Goal: Information Seeking & Learning: Learn about a topic

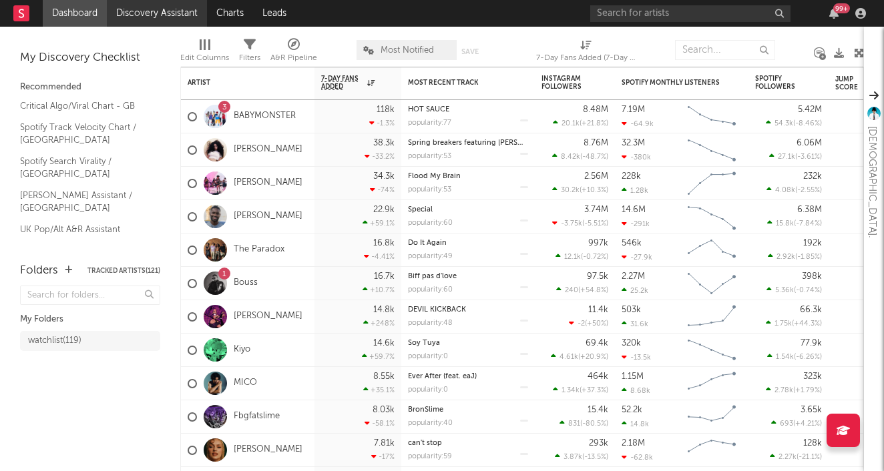
click at [187, 13] on link "Discovery Assistant" at bounding box center [157, 13] width 100 height 27
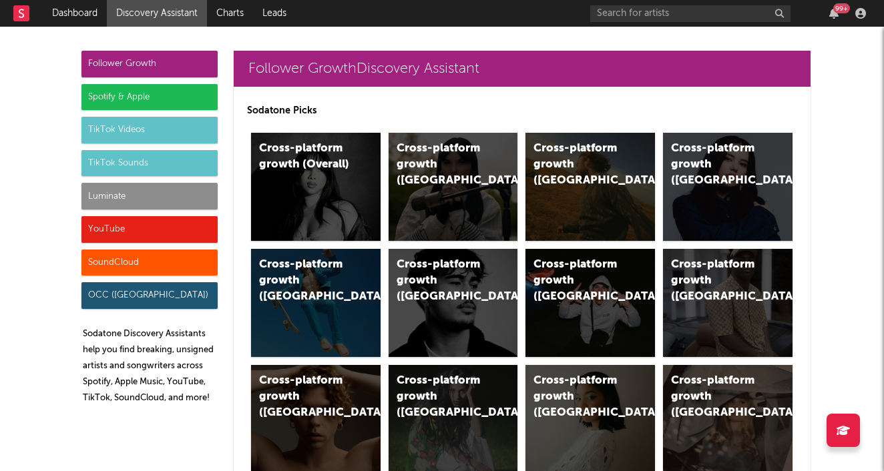
click at [124, 234] on div "YouTube" at bounding box center [149, 229] width 136 height 27
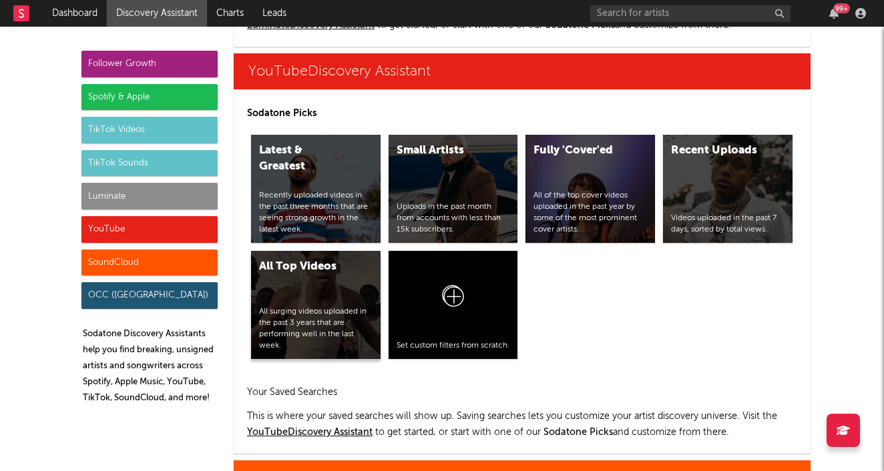
click at [333, 312] on div "All surging videos uploaded in the past 3 years that are performing well in the…" at bounding box center [316, 329] width 114 height 45
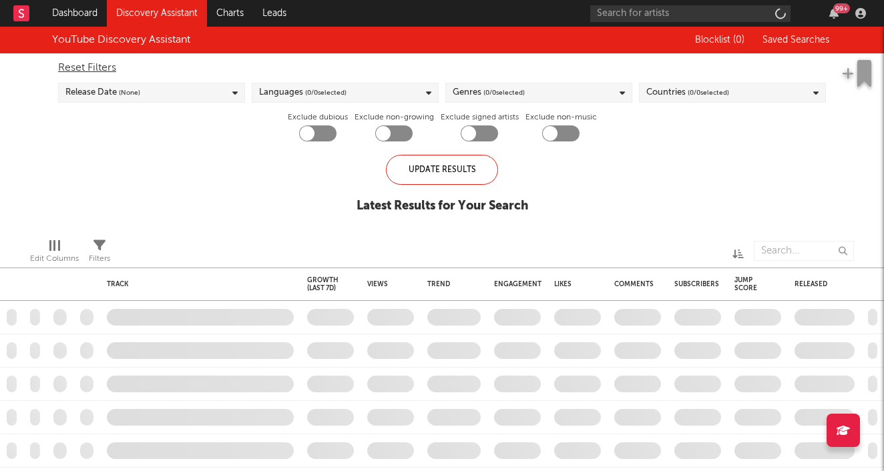
checkbox input "true"
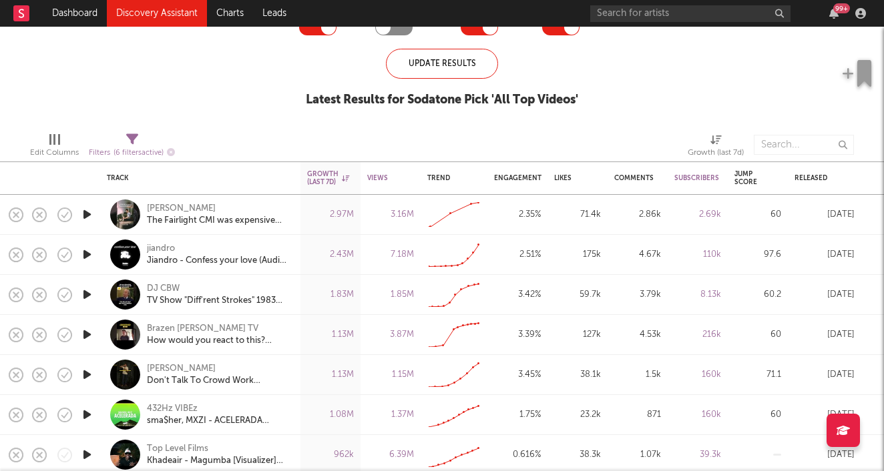
click at [91, 254] on icon "button" at bounding box center [87, 254] width 14 height 17
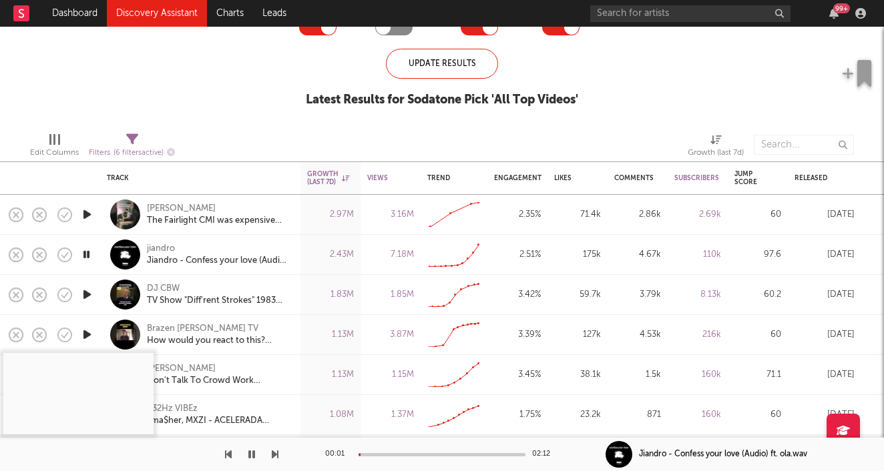
click at [392, 454] on div at bounding box center [442, 454] width 167 height 3
click at [163, 248] on div "jiandro" at bounding box center [161, 249] width 28 height 12
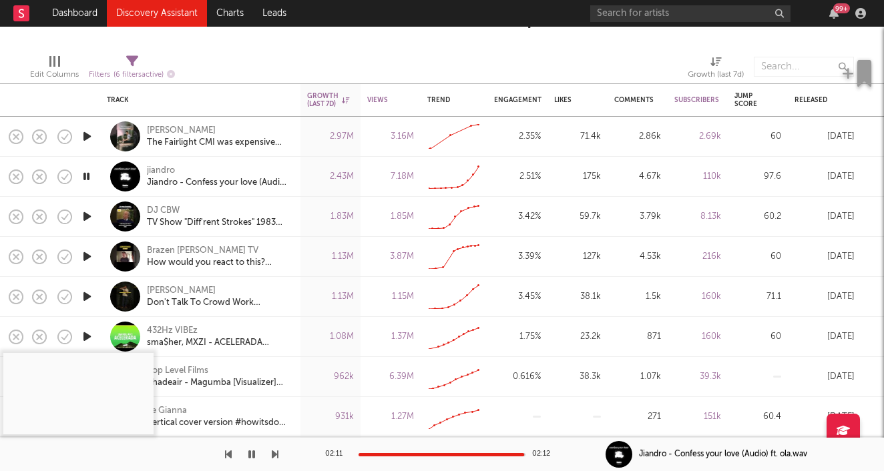
click at [87, 292] on icon "button" at bounding box center [87, 296] width 14 height 17
click at [401, 456] on div at bounding box center [442, 454] width 167 height 3
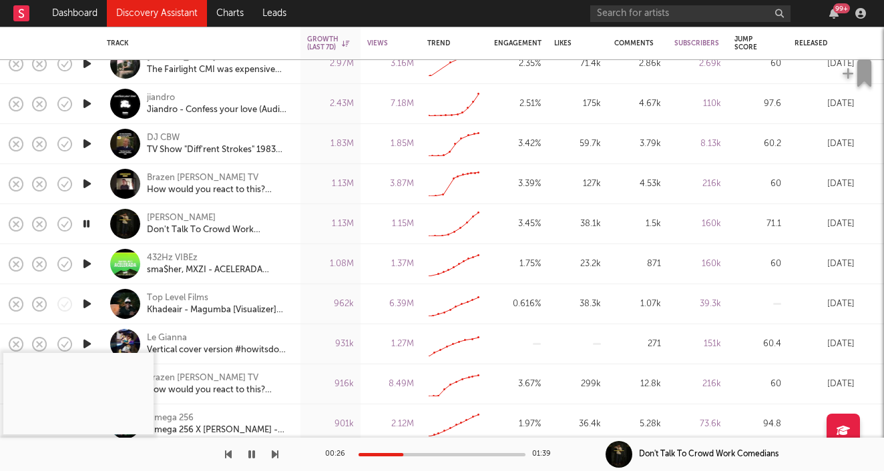
click at [86, 303] on icon "button" at bounding box center [87, 304] width 14 height 17
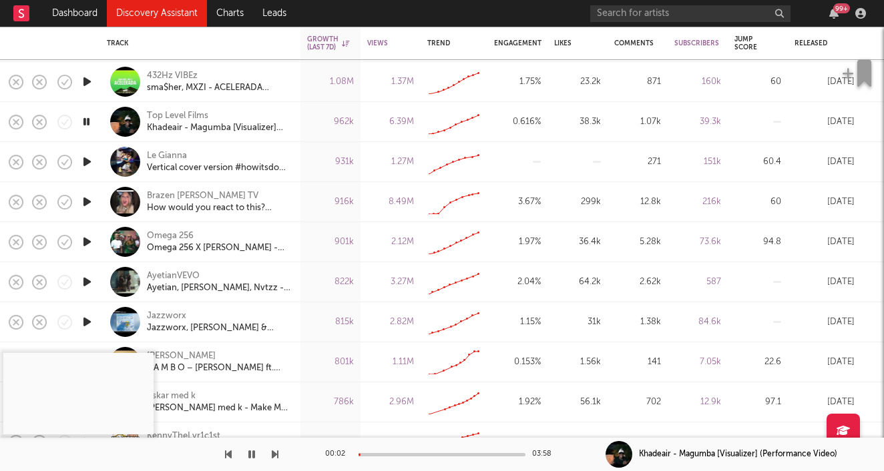
click at [85, 240] on icon "button" at bounding box center [87, 242] width 14 height 17
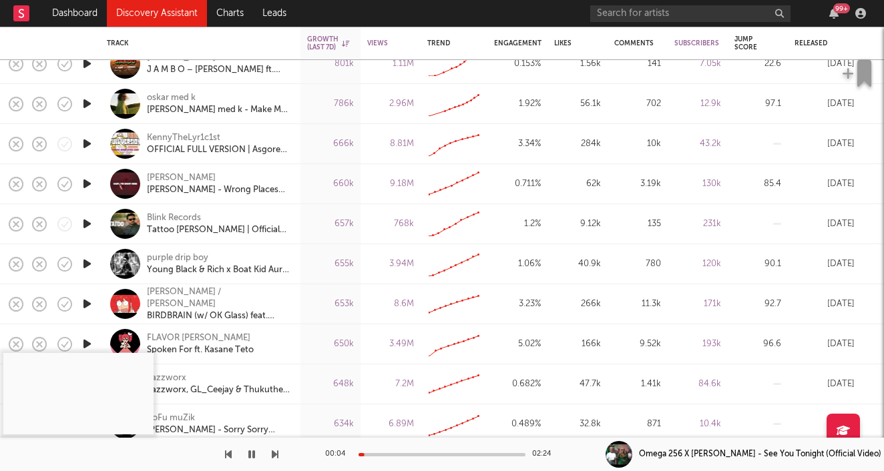
click at [82, 266] on icon "button" at bounding box center [87, 264] width 14 height 17
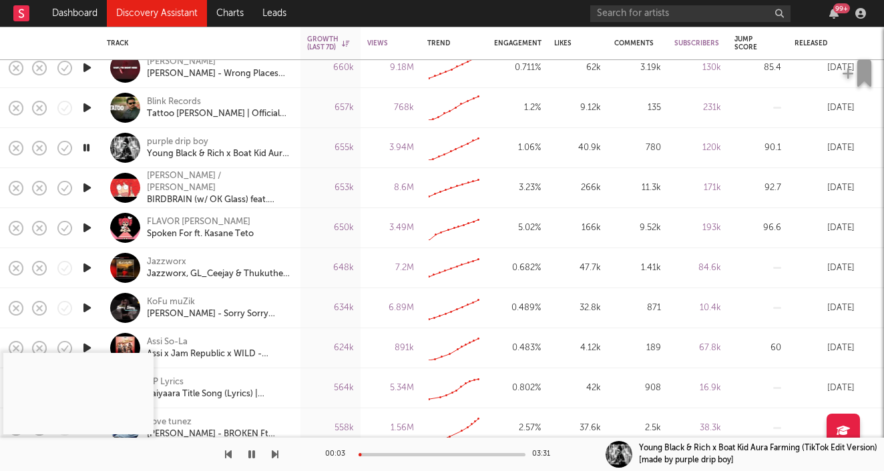
click at [86, 226] on icon "button" at bounding box center [87, 228] width 14 height 17
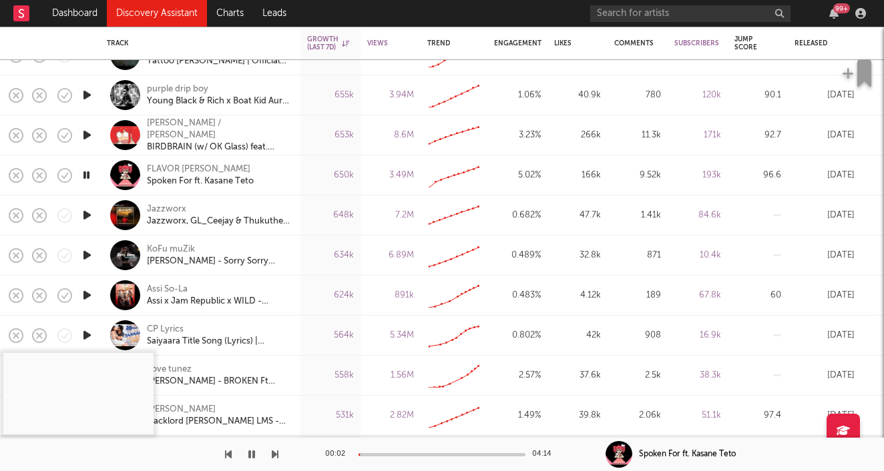
click at [91, 214] on icon "button" at bounding box center [87, 215] width 14 height 17
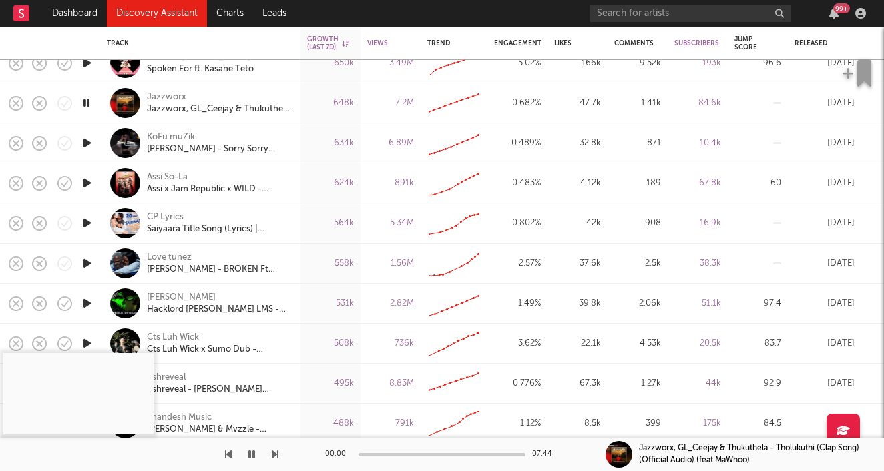
click at [89, 219] on icon "button" at bounding box center [87, 223] width 14 height 17
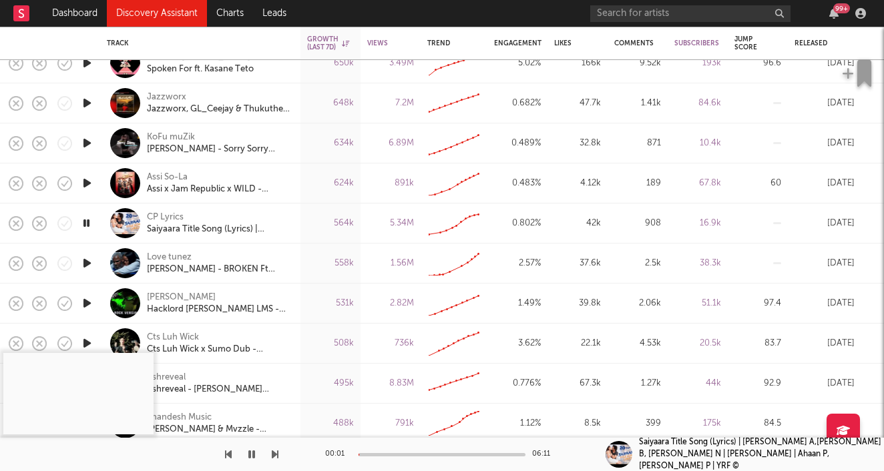
click at [85, 262] on icon "button" at bounding box center [87, 263] width 14 height 17
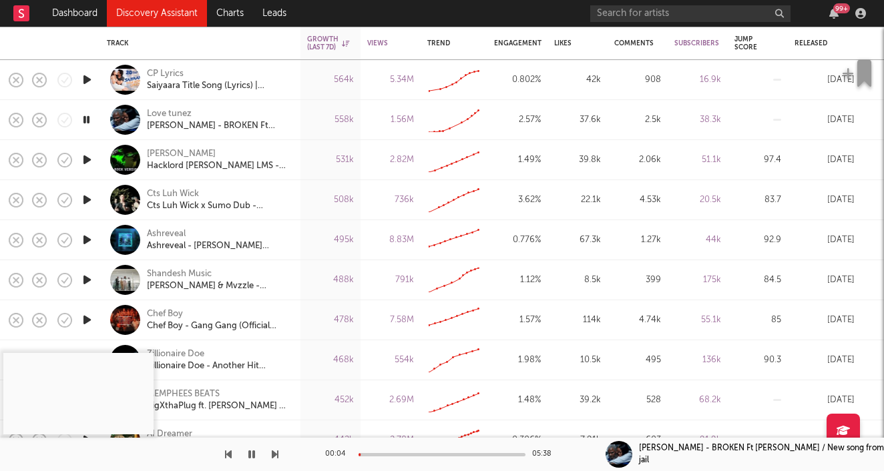
click at [400, 453] on div at bounding box center [442, 454] width 167 height 3
click at [91, 200] on icon "button" at bounding box center [87, 200] width 14 height 17
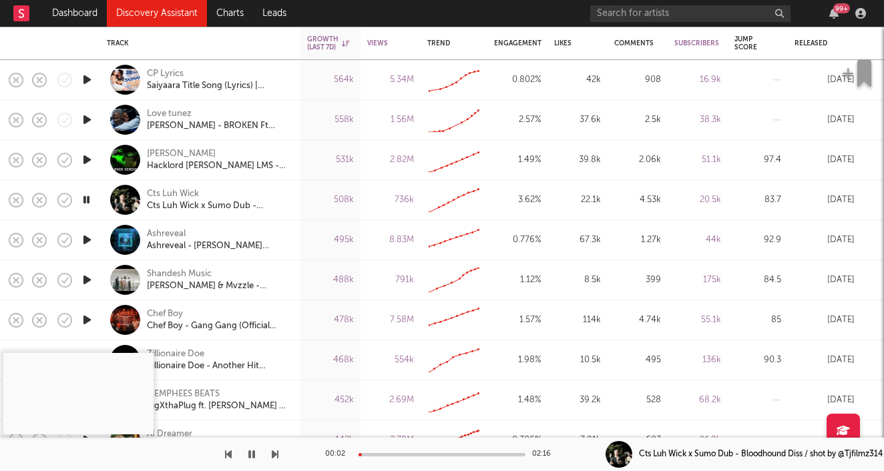
click at [387, 451] on div "00:02 02:16" at bounding box center [442, 454] width 234 height 33
click at [388, 455] on div at bounding box center [442, 454] width 167 height 3
click at [162, 191] on div "Cts Luh Wick" at bounding box center [173, 194] width 52 height 12
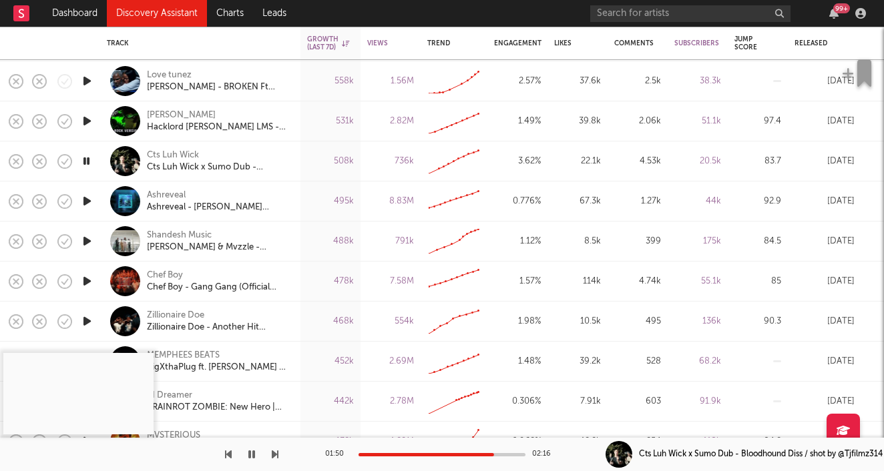
click at [89, 202] on icon "button" at bounding box center [87, 201] width 14 height 17
click at [87, 240] on icon "button" at bounding box center [87, 241] width 14 height 17
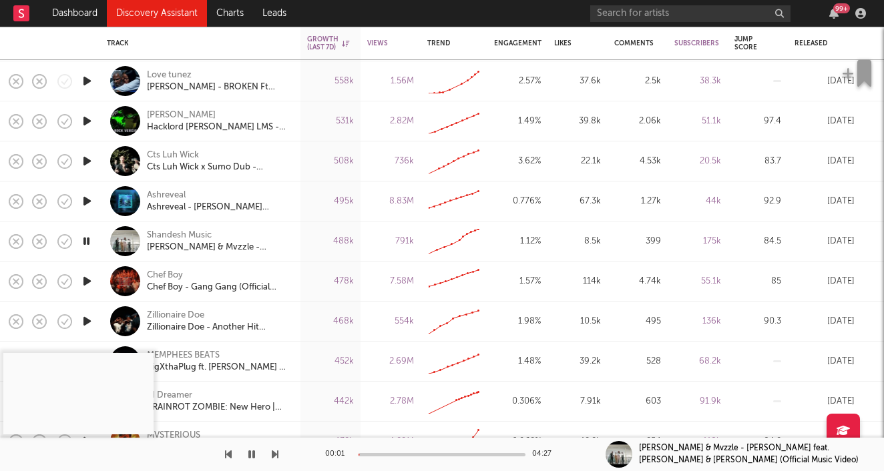
click at [91, 280] on icon "button" at bounding box center [87, 281] width 14 height 17
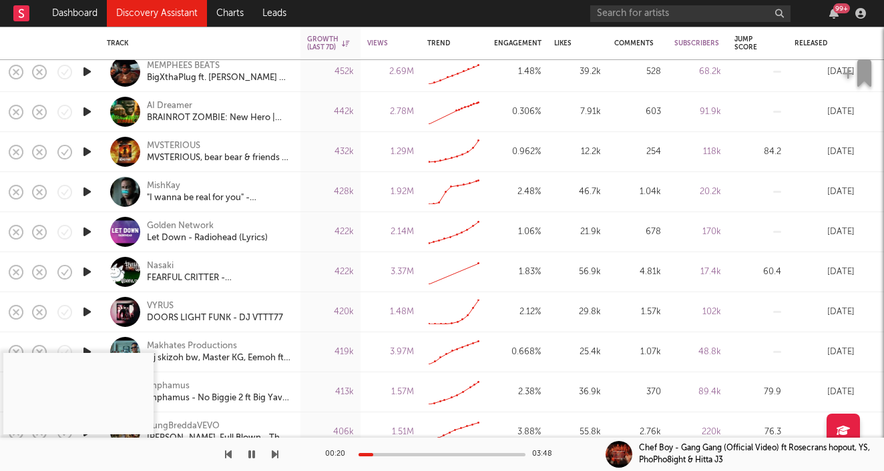
click at [86, 268] on icon "button" at bounding box center [87, 272] width 14 height 17
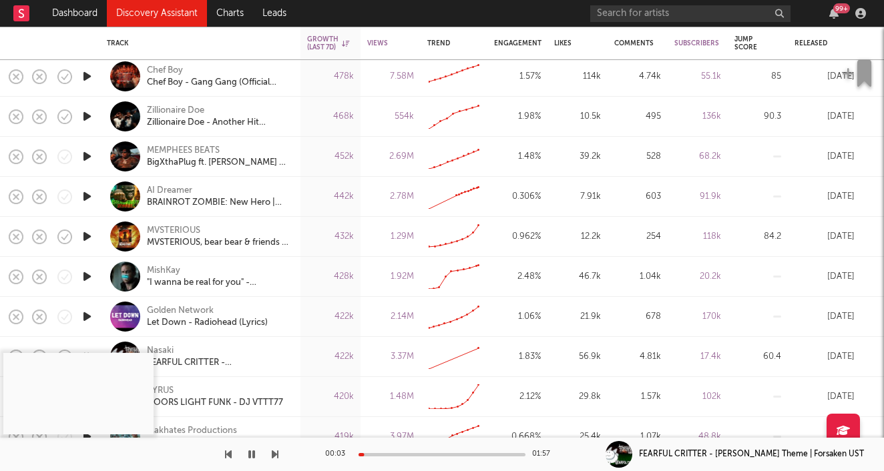
click at [91, 76] on icon "button" at bounding box center [87, 76] width 14 height 17
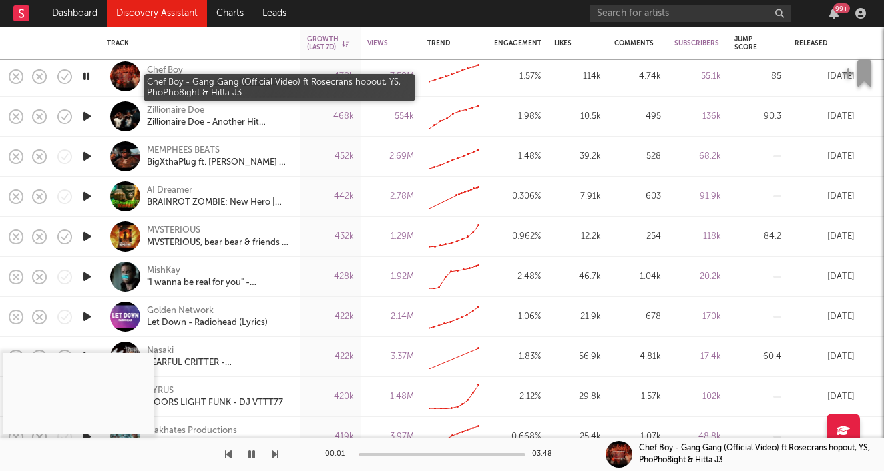
click at [152, 80] on div "Chef Boy - Gang Gang (Official Video) ft Rosecrans hopout, YS, PhoPho8ight & Hi…" at bounding box center [219, 83] width 144 height 12
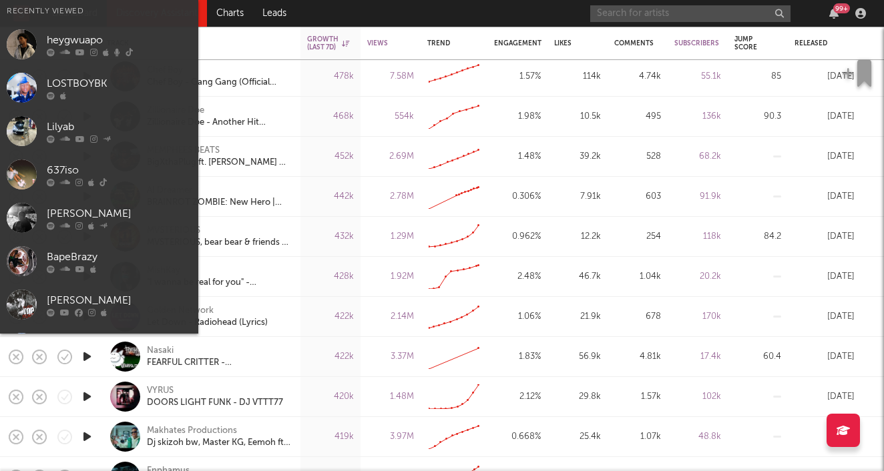
click at [659, 19] on input "text" at bounding box center [690, 13] width 200 height 17
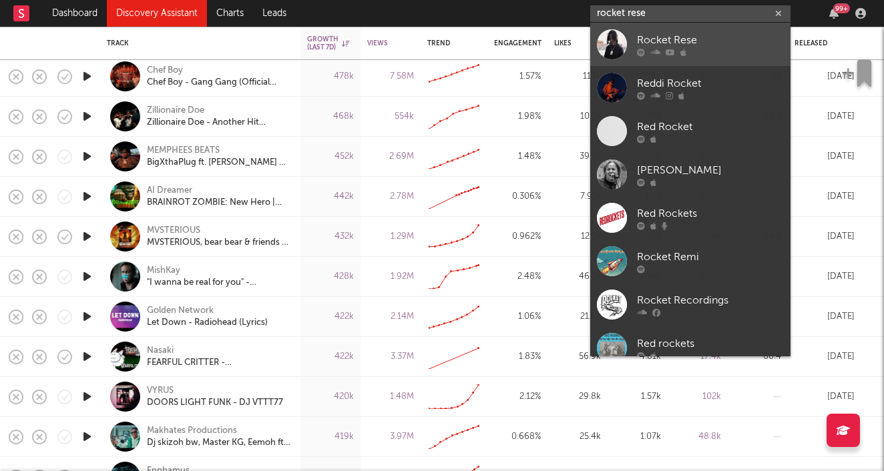
type input "rocket rese"
click at [630, 53] on link "Rocket Rese" at bounding box center [690, 44] width 200 height 43
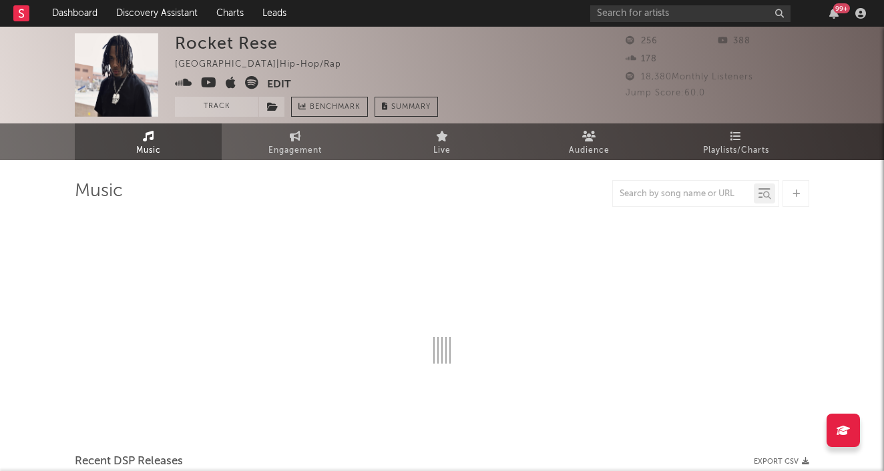
select select "1w"
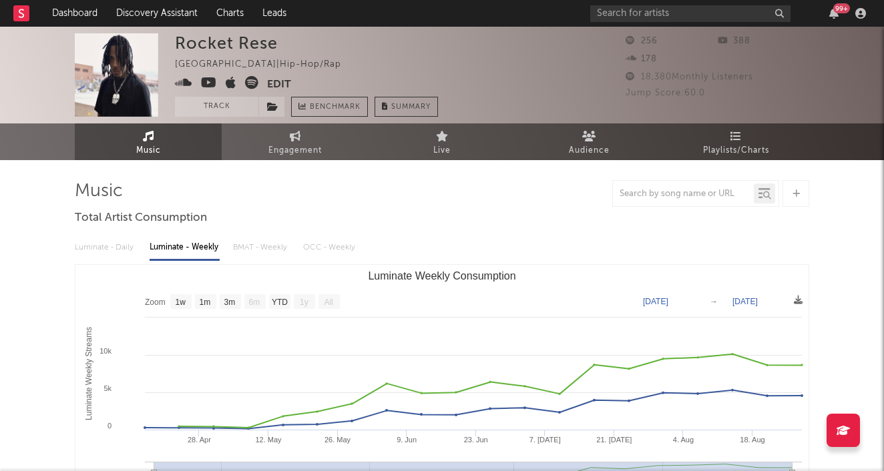
click at [163, 151] on link "Music" at bounding box center [148, 142] width 147 height 37
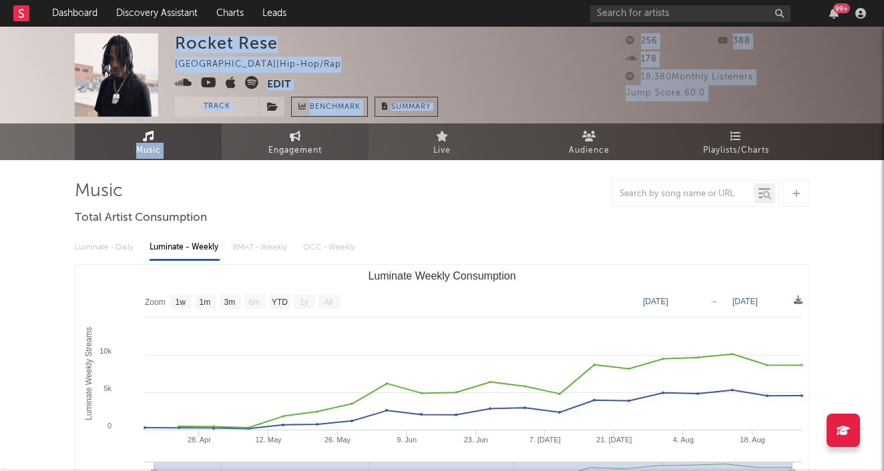
click at [321, 124] on div "Rocket Rese [GEOGRAPHIC_DATA] | Hip-Hop/Rap Edit Track Benchmark Summary 256 38…" at bounding box center [442, 94] width 884 height 134
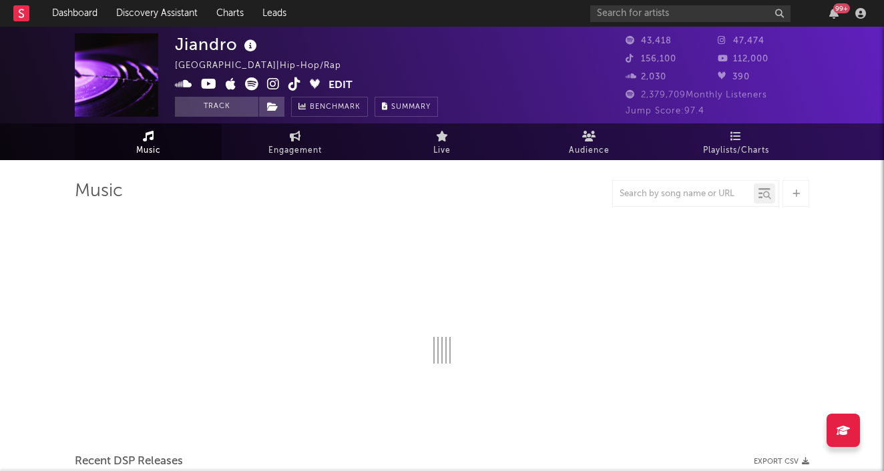
select select "1w"
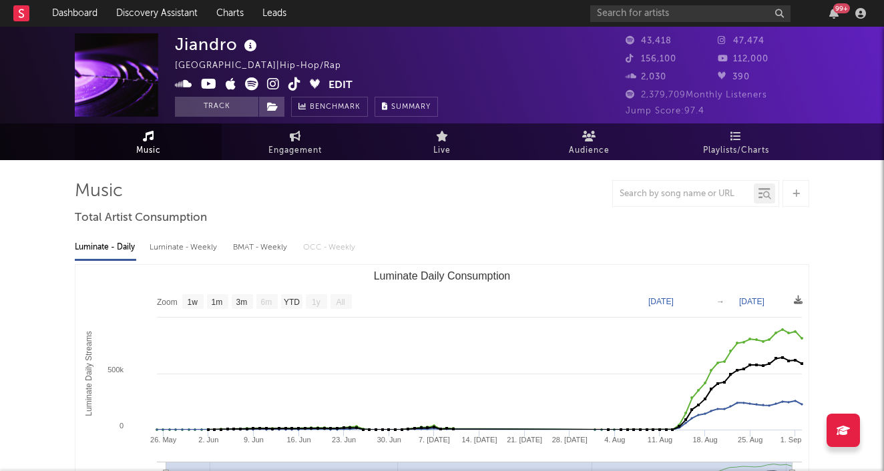
click at [270, 83] on icon at bounding box center [273, 83] width 13 height 13
click at [178, 252] on div "Luminate - Weekly" at bounding box center [185, 247] width 70 height 23
select select "1w"
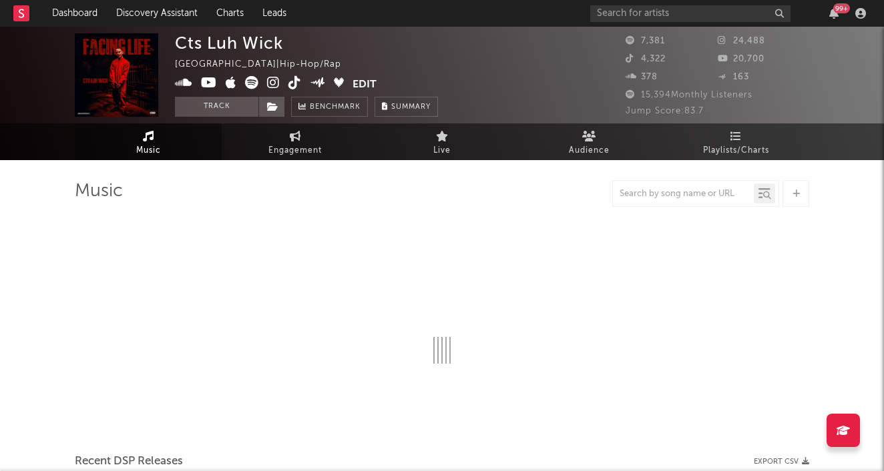
select select "6m"
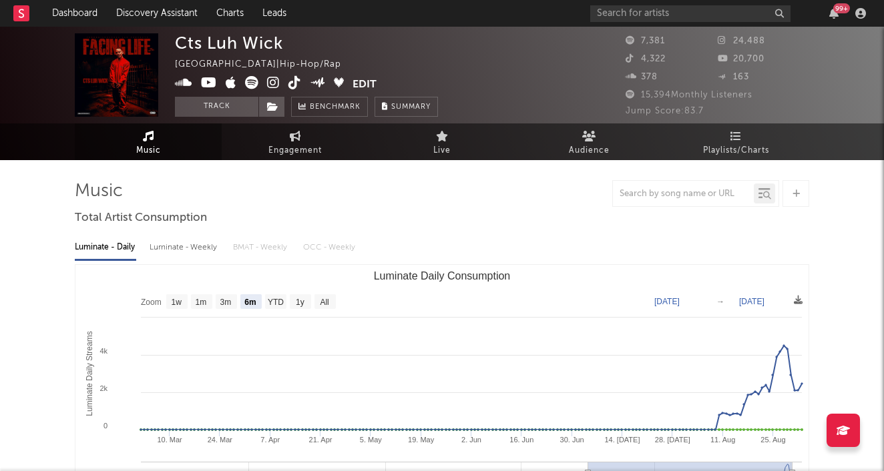
click at [188, 250] on div "Luminate - Weekly" at bounding box center [185, 247] width 70 height 23
select select "6m"
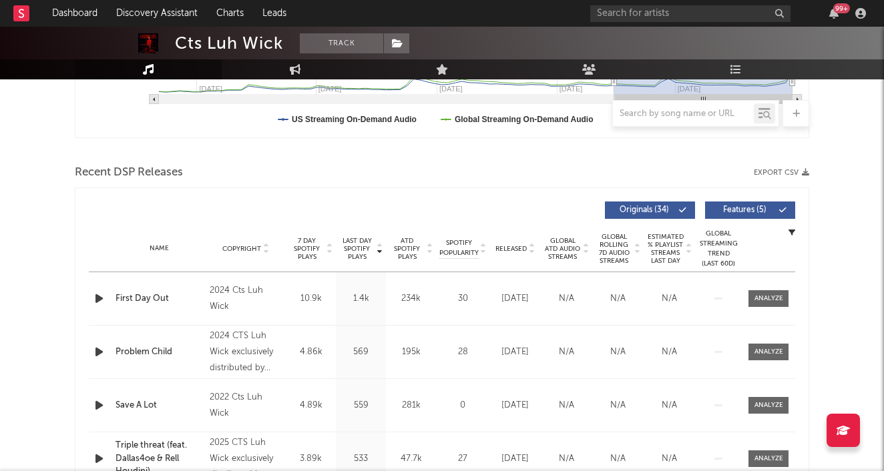
scroll to position [464, 0]
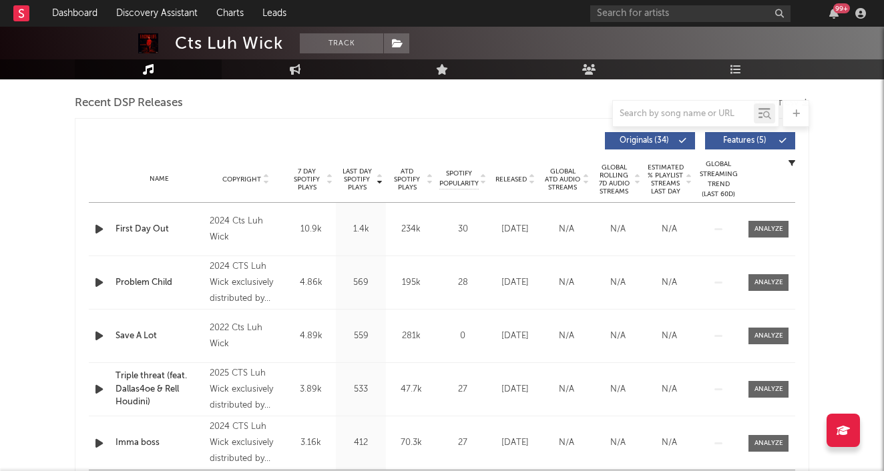
click at [530, 180] on icon at bounding box center [531, 182] width 7 height 5
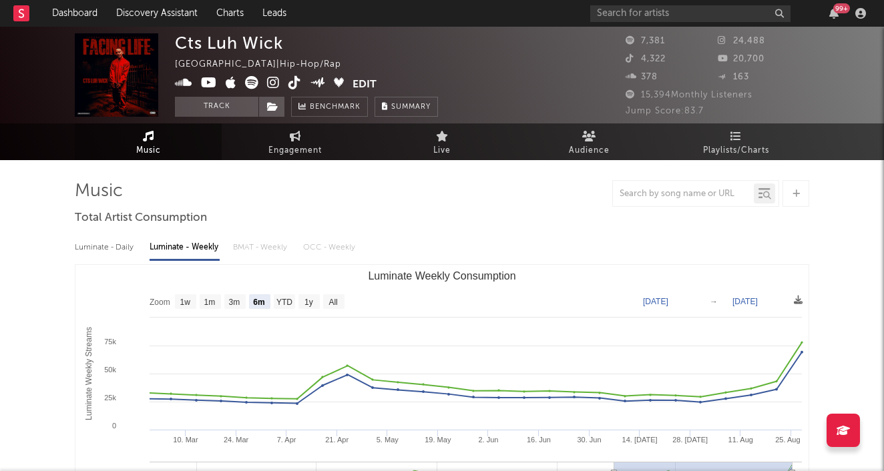
scroll to position [0, 0]
click at [274, 85] on icon at bounding box center [273, 82] width 13 height 13
